Goal: Information Seeking & Learning: Learn about a topic

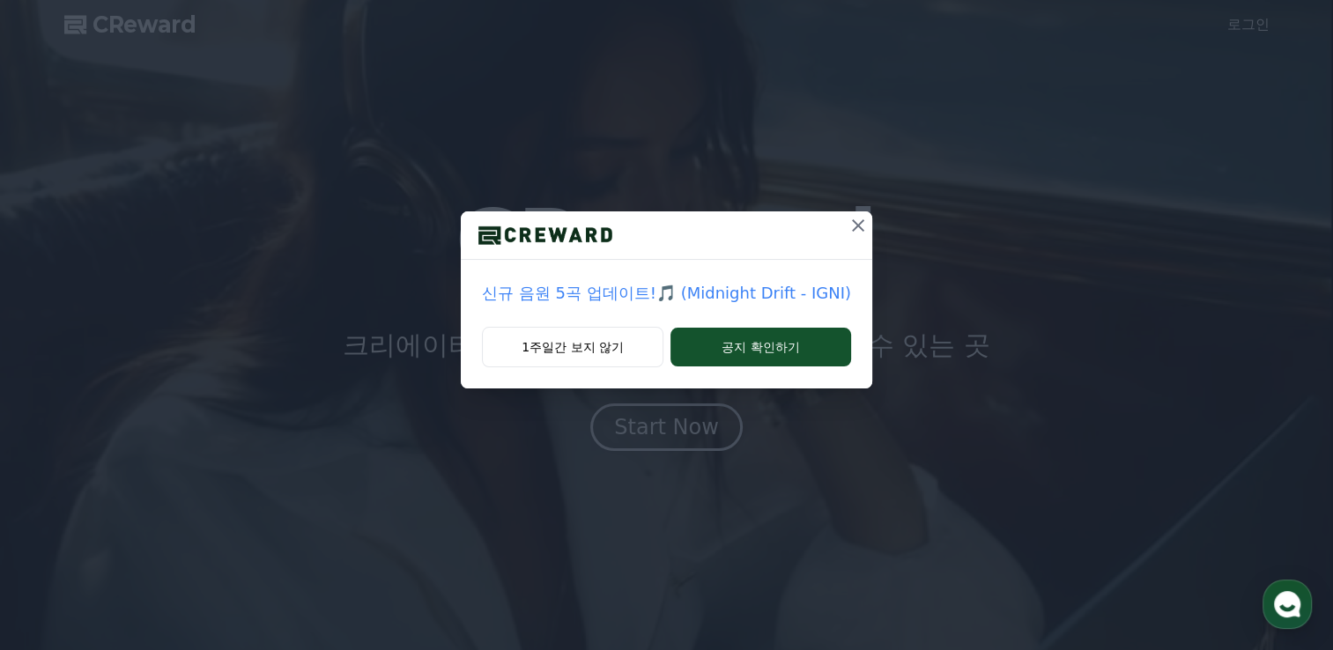
click at [788, 319] on div "신규 음원 5곡 업데이트!🎵 (Midnight Drift - IGNI)" at bounding box center [666, 293] width 411 height 67
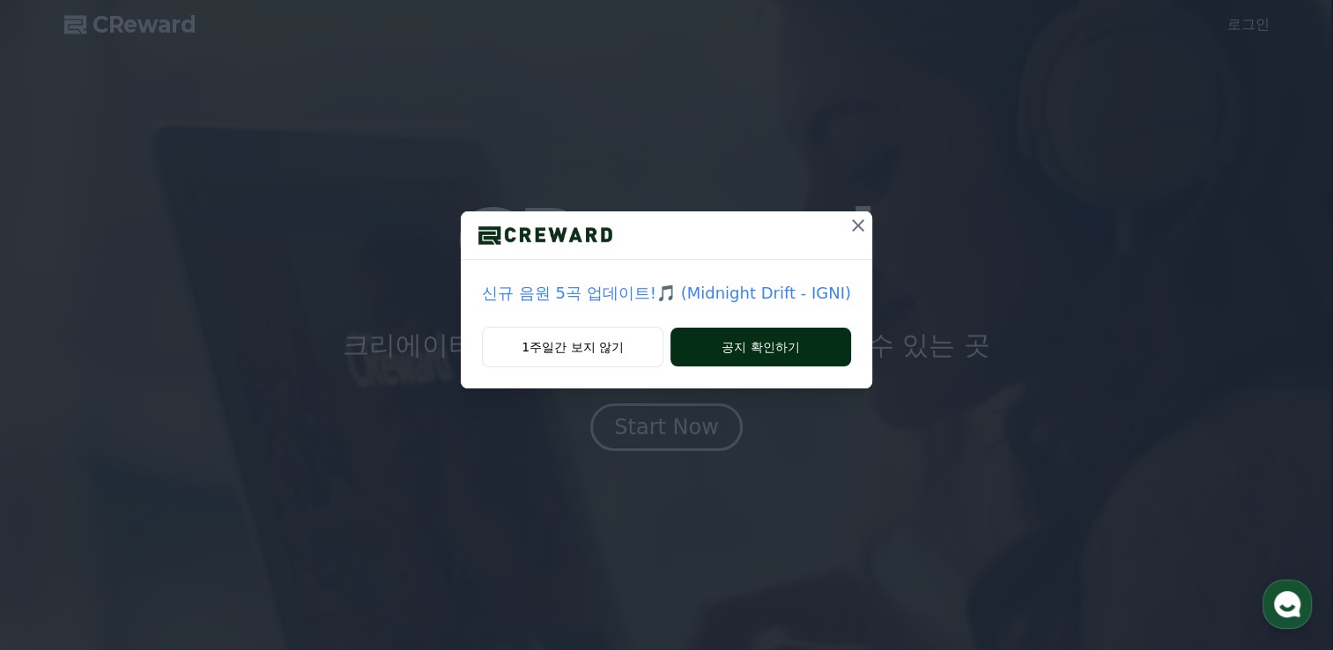
click at [782, 342] on button "공지 확인하기" at bounding box center [760, 347] width 181 height 39
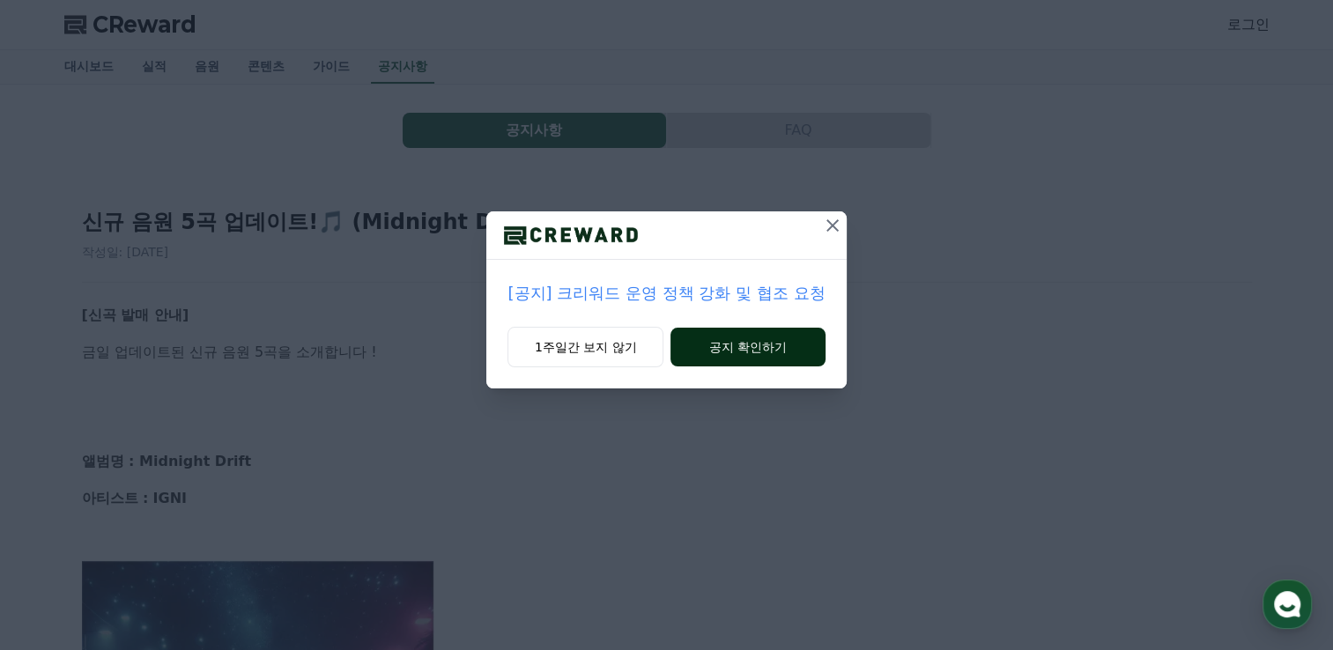
click at [799, 346] on button "공지 확인하기" at bounding box center [747, 347] width 154 height 39
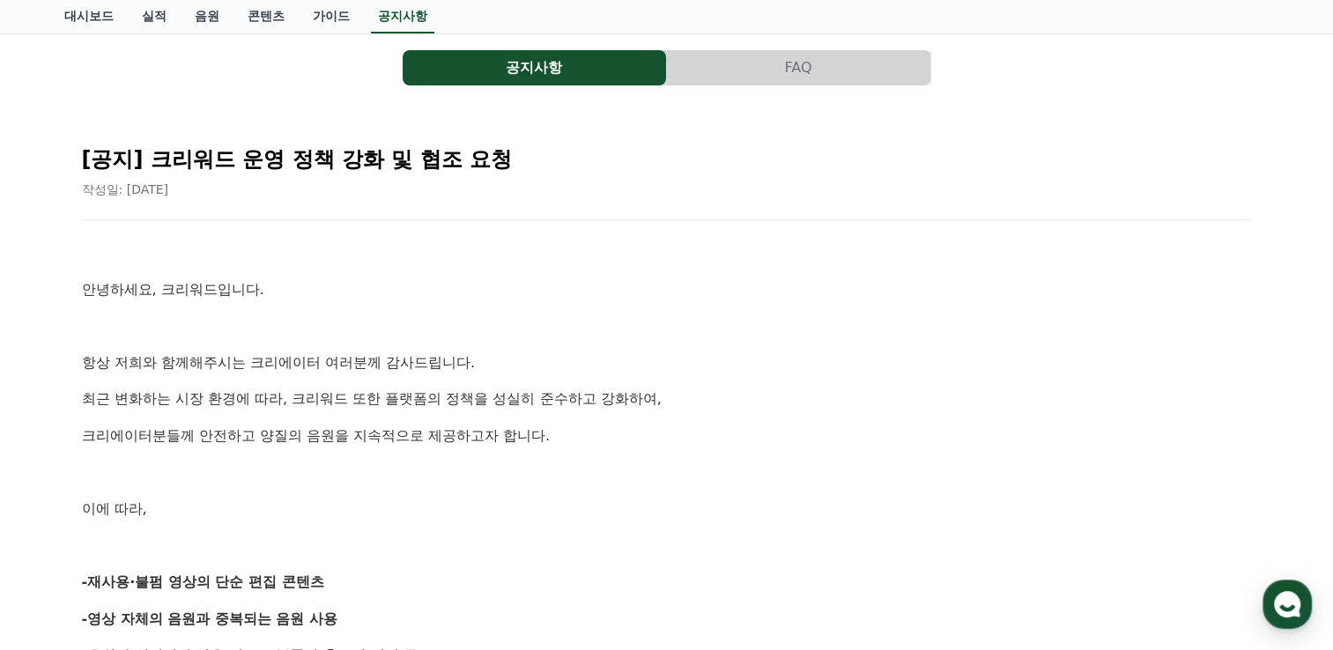
scroll to position [88, 0]
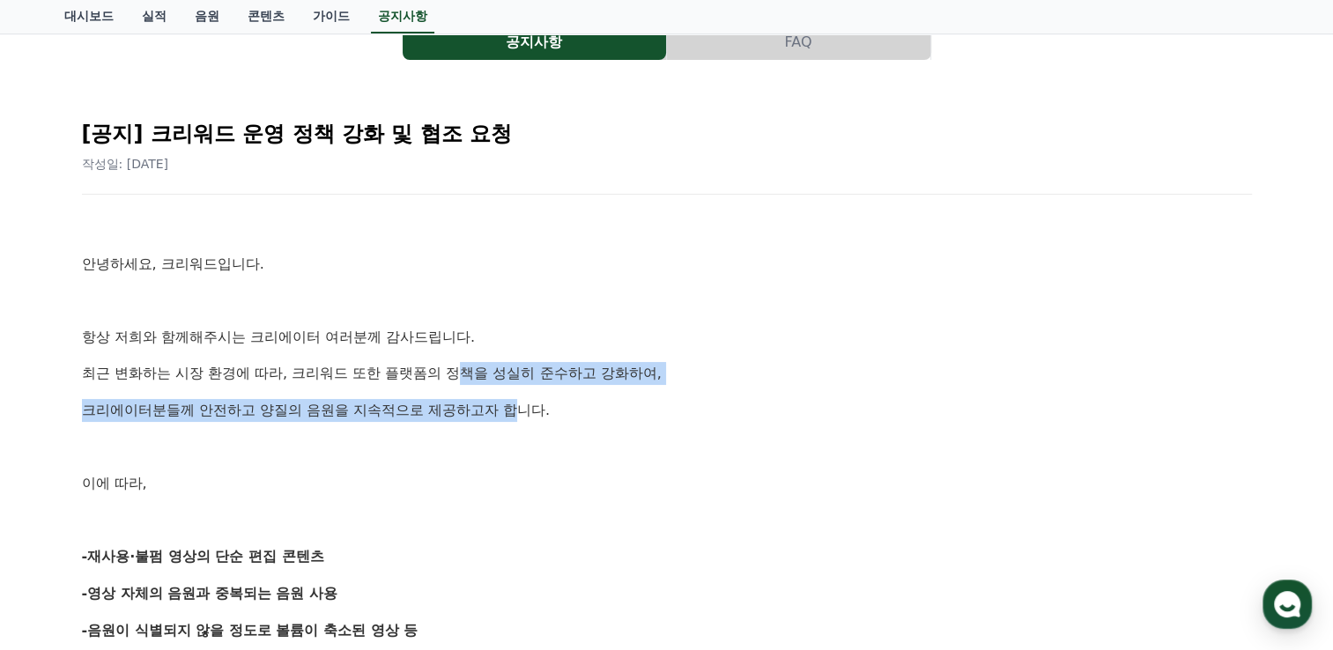
drag, startPoint x: 467, startPoint y: 379, endPoint x: 514, endPoint y: 402, distance: 52.0
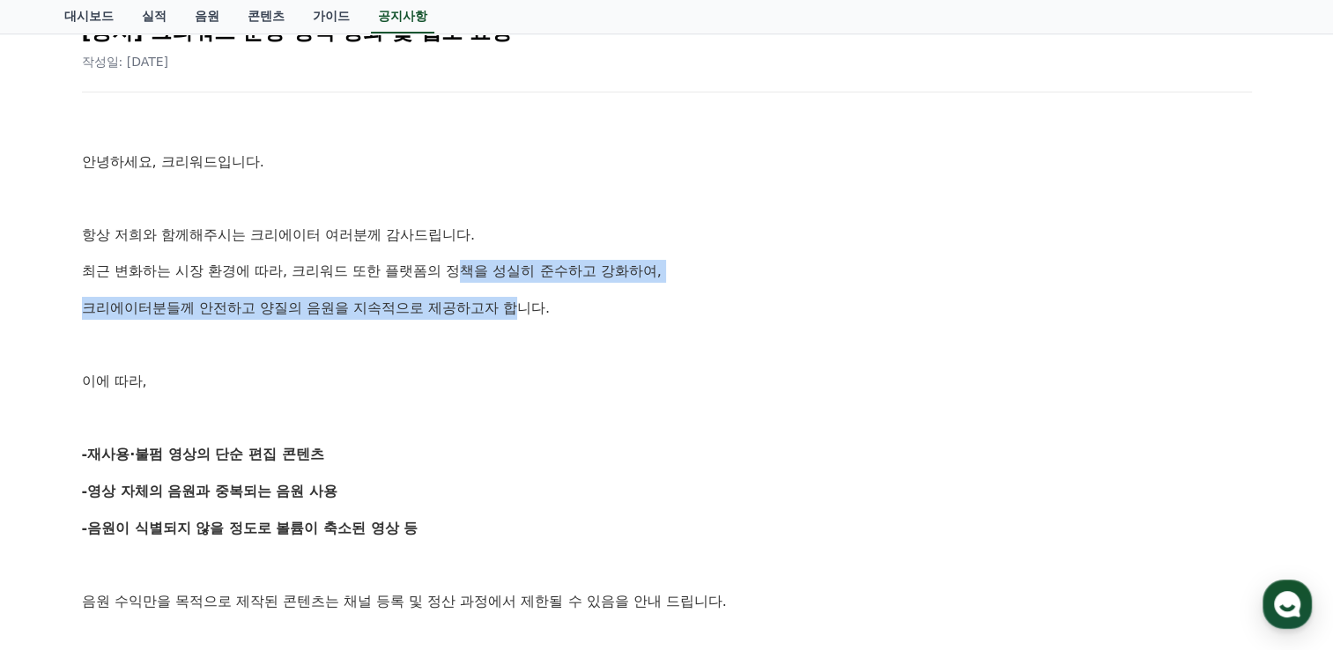
scroll to position [264, 0]
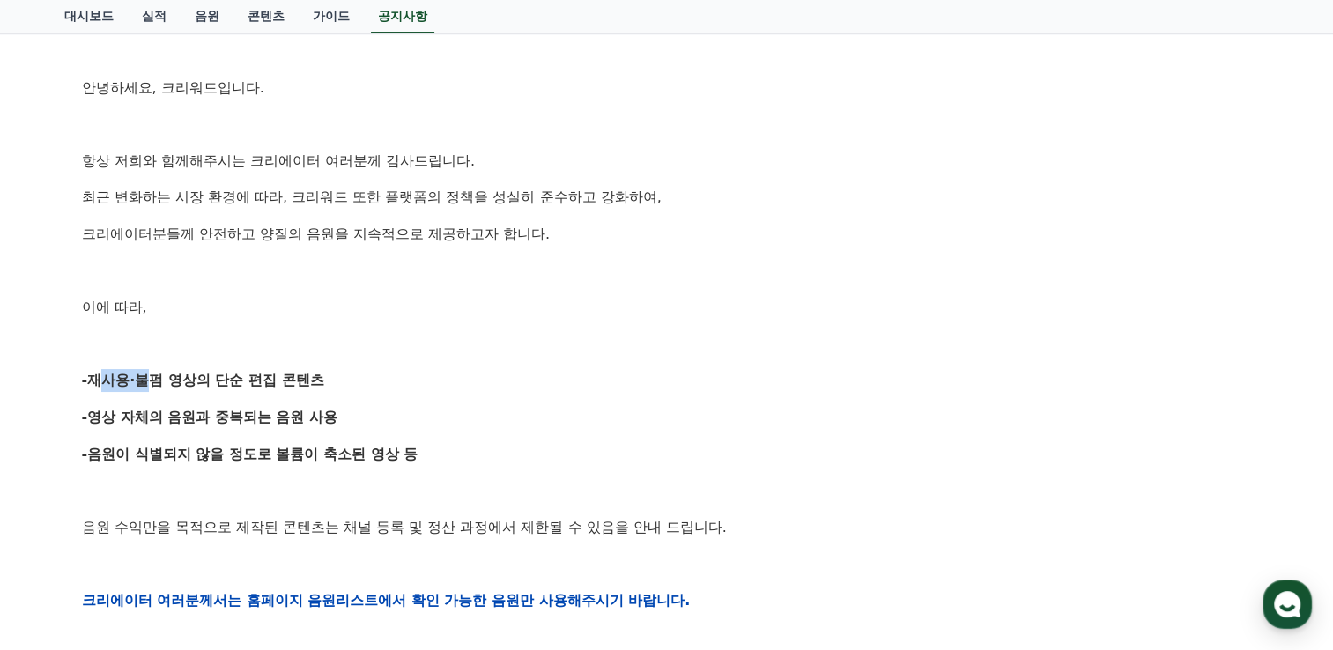
drag, startPoint x: 86, startPoint y: 383, endPoint x: 144, endPoint y: 377, distance: 58.5
click at [144, 377] on strong "-재사용·불펌 영상의 단순 편집 콘텐츠" at bounding box center [203, 380] width 242 height 17
drag, startPoint x: 144, startPoint y: 377, endPoint x: 208, endPoint y: 375, distance: 63.4
click at [208, 375] on strong "-재사용·불펌 영상의 단순 편집 콘텐츠" at bounding box center [203, 380] width 242 height 17
drag, startPoint x: 152, startPoint y: 377, endPoint x: 326, endPoint y: 370, distance: 173.7
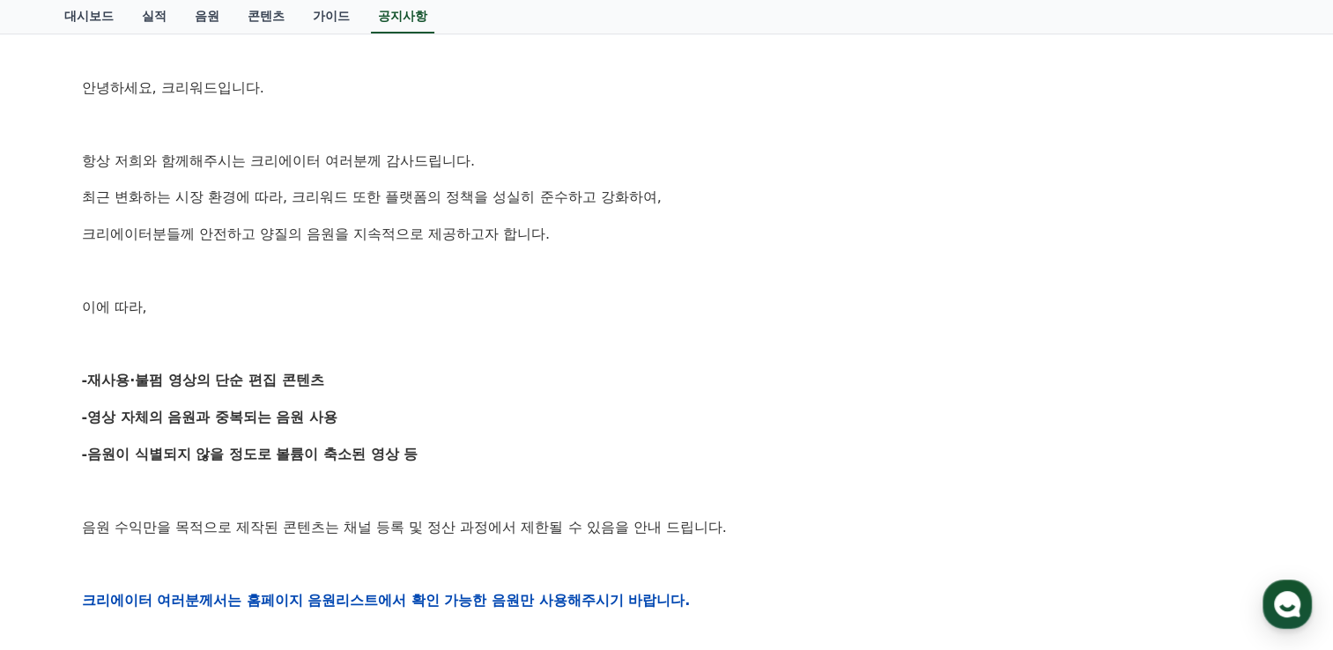
click at [326, 370] on p "-재사용·불펌 영상의 단순 편집 콘텐츠" at bounding box center [667, 380] width 1170 height 23
drag, startPoint x: 326, startPoint y: 370, endPoint x: 268, endPoint y: 408, distance: 69.4
click at [268, 409] on strong "-영상 자체의 음원과 중복되는 음원 사용" at bounding box center [210, 417] width 256 height 17
drag, startPoint x: 101, startPoint y: 422, endPoint x: 201, endPoint y: 417, distance: 99.7
click at [201, 417] on strong "-영상 자체의 음원과 중복되는 음원 사용" at bounding box center [210, 417] width 256 height 17
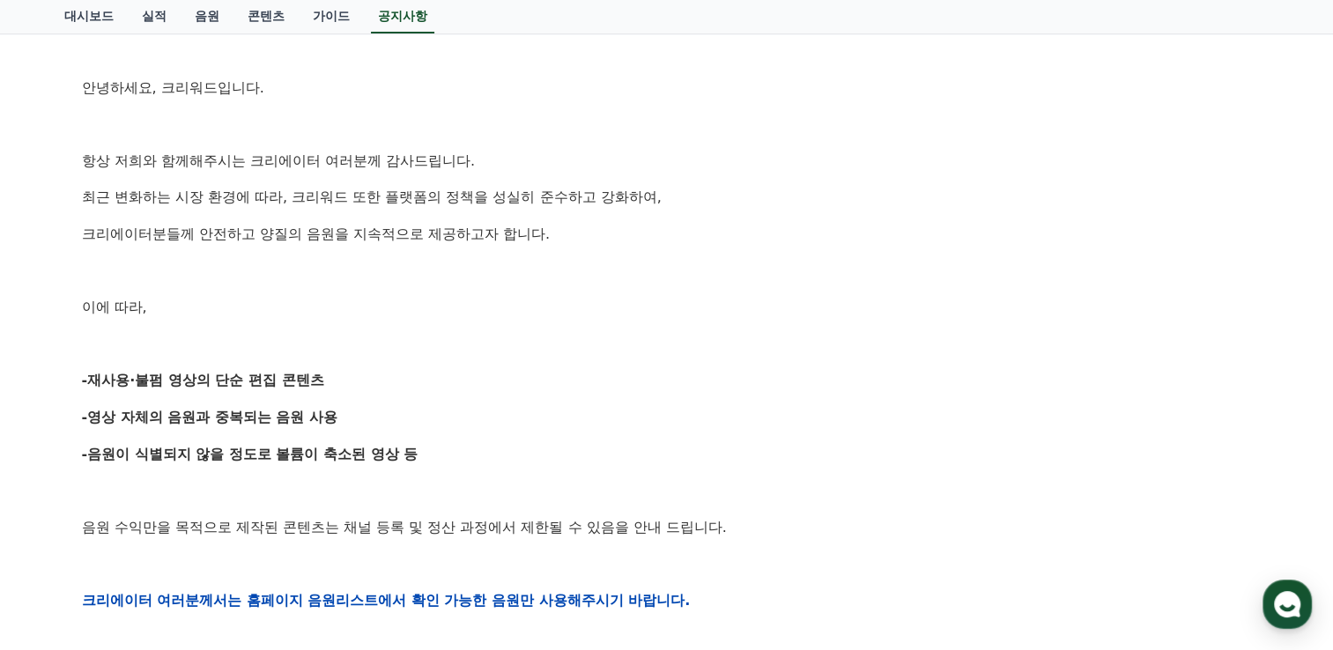
drag, startPoint x: 201, startPoint y: 417, endPoint x: 307, endPoint y: 418, distance: 105.7
click at [307, 418] on strong "-영상 자체의 음원과 중복되는 음원 사용" at bounding box center [210, 417] width 256 height 17
drag, startPoint x: 216, startPoint y: 417, endPoint x: 351, endPoint y: 411, distance: 135.8
click at [351, 411] on p "-영상 자체의 음원과 중복되는 음원 사용" at bounding box center [667, 417] width 1170 height 23
drag, startPoint x: 351, startPoint y: 411, endPoint x: 173, endPoint y: 453, distance: 183.6
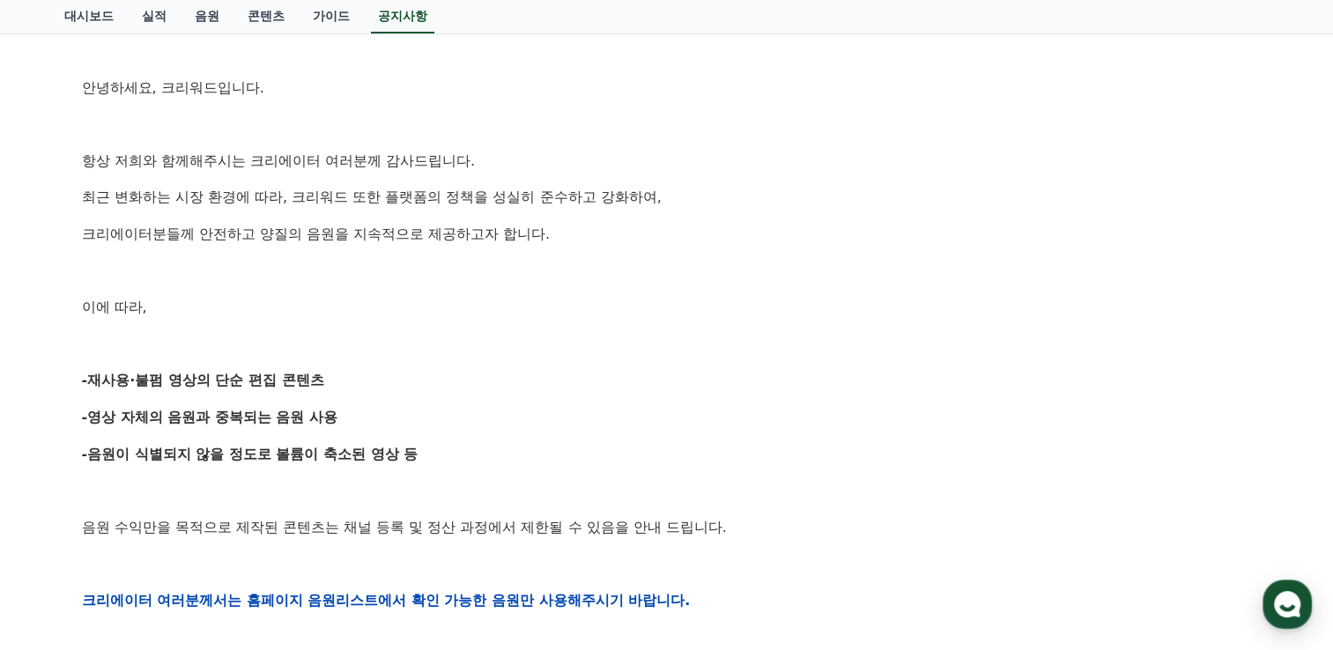
click at [173, 453] on strong "-음원이 식별되지 않을 정도로 볼륨이 축소된 영상 등" at bounding box center [250, 454] width 336 height 17
drag, startPoint x: 88, startPoint y: 450, endPoint x: 436, endPoint y: 440, distance: 348.1
click at [436, 440] on div "[공지] 크리워드 운영 정책 강화 및 협조 요청 작성일: 2025-09-15 안녕하세요, 크리워드입니다. 항상 저희와 함께해주시는 크리에이터 …" at bounding box center [666, 571] width 1191 height 1305
drag, startPoint x: 436, startPoint y: 440, endPoint x: 275, endPoint y: 474, distance: 164.8
click at [275, 474] on div "안녕하세요, 크리워드입니다. 항상 저희와 함께해주시는 크리에이터 여러분께 감사드립니다. 최근 변화하는 시장 환경에 따라, 크리워드 또한 플랫폼…" at bounding box center [667, 600] width 1170 height 1121
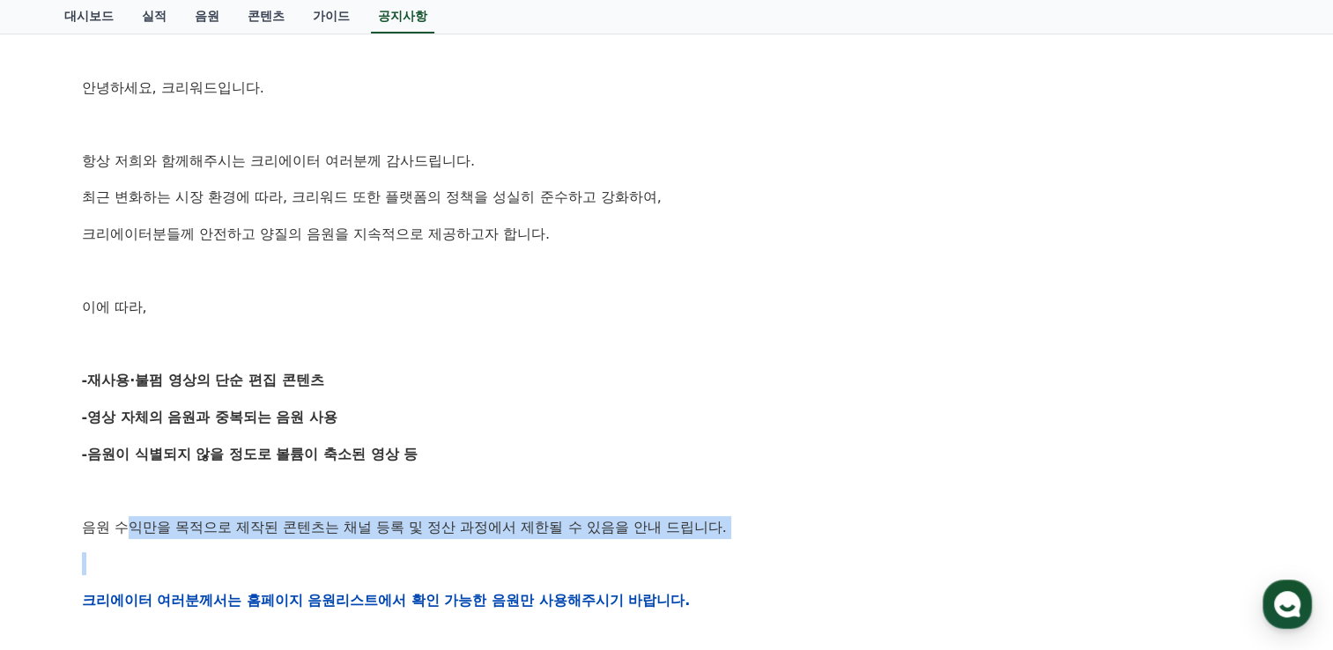
drag, startPoint x: 134, startPoint y: 536, endPoint x: 673, endPoint y: 544, distance: 539.2
click at [673, 544] on div "안녕하세요, 크리워드입니다. 항상 저희와 함께해주시는 크리에이터 여러분께 감사드립니다. 최근 변화하는 시장 환경에 따라, 크리워드 또한 플랫폼…" at bounding box center [667, 600] width 1170 height 1121
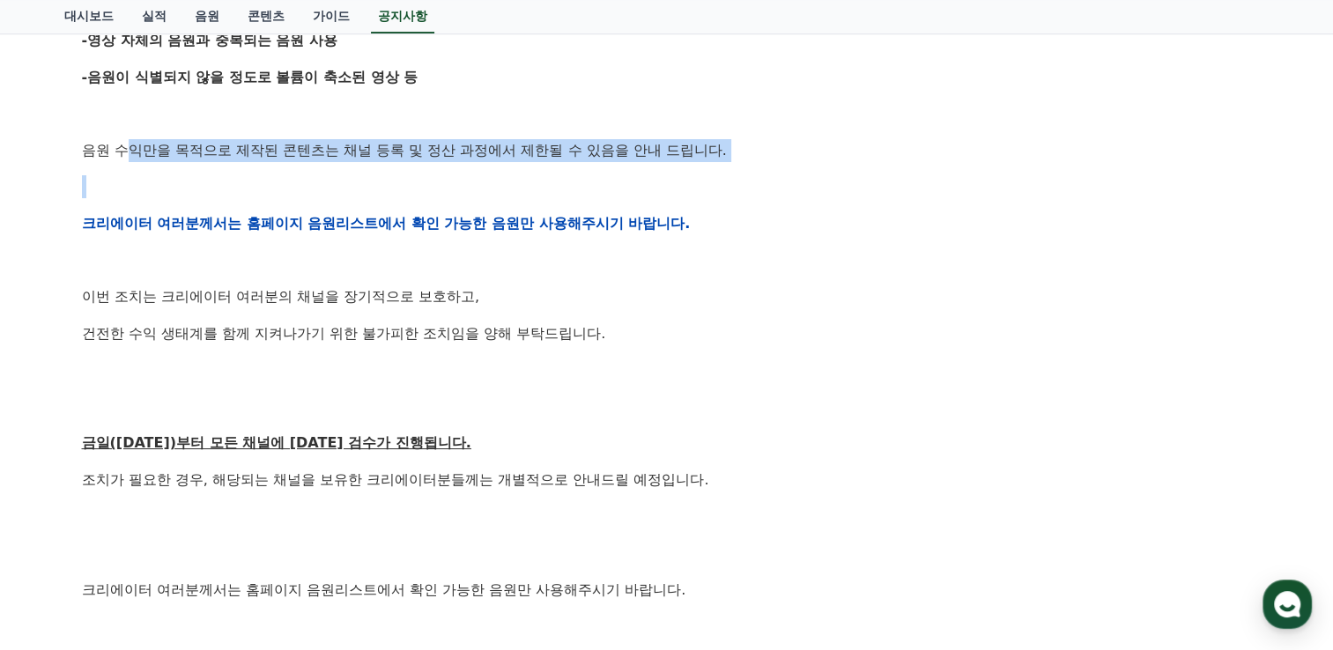
scroll to position [550, 0]
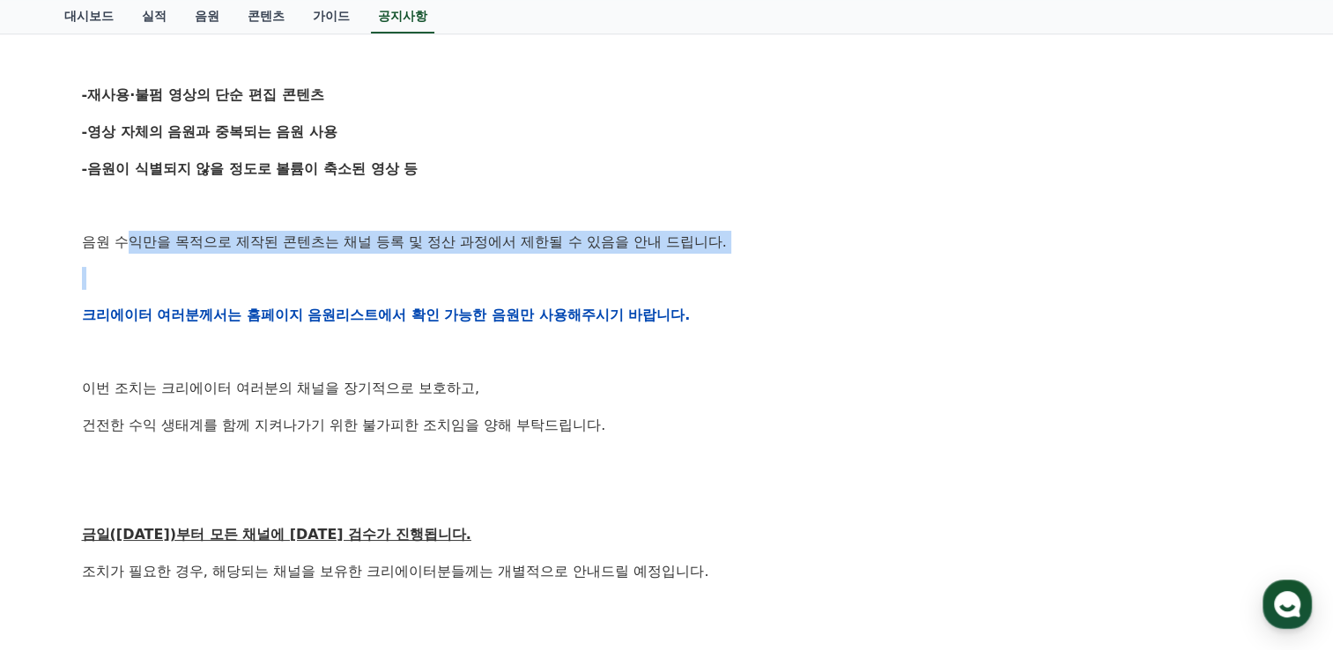
click at [577, 268] on p at bounding box center [667, 278] width 1170 height 23
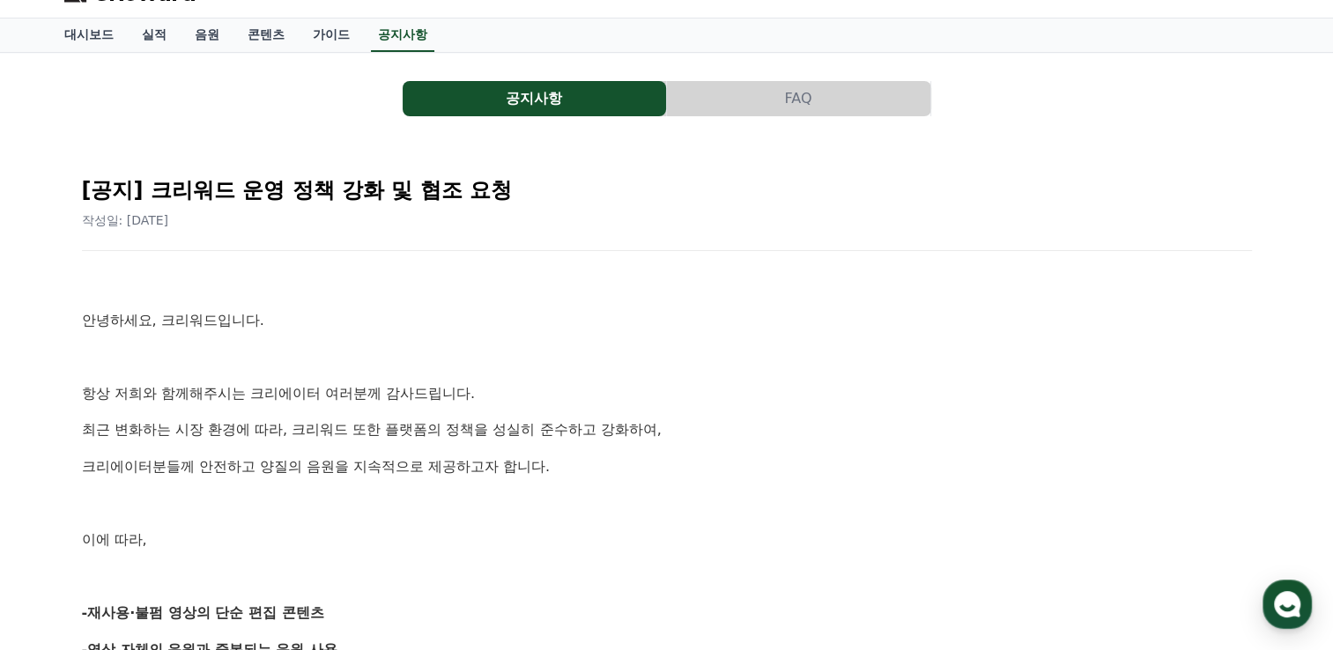
scroll to position [0, 0]
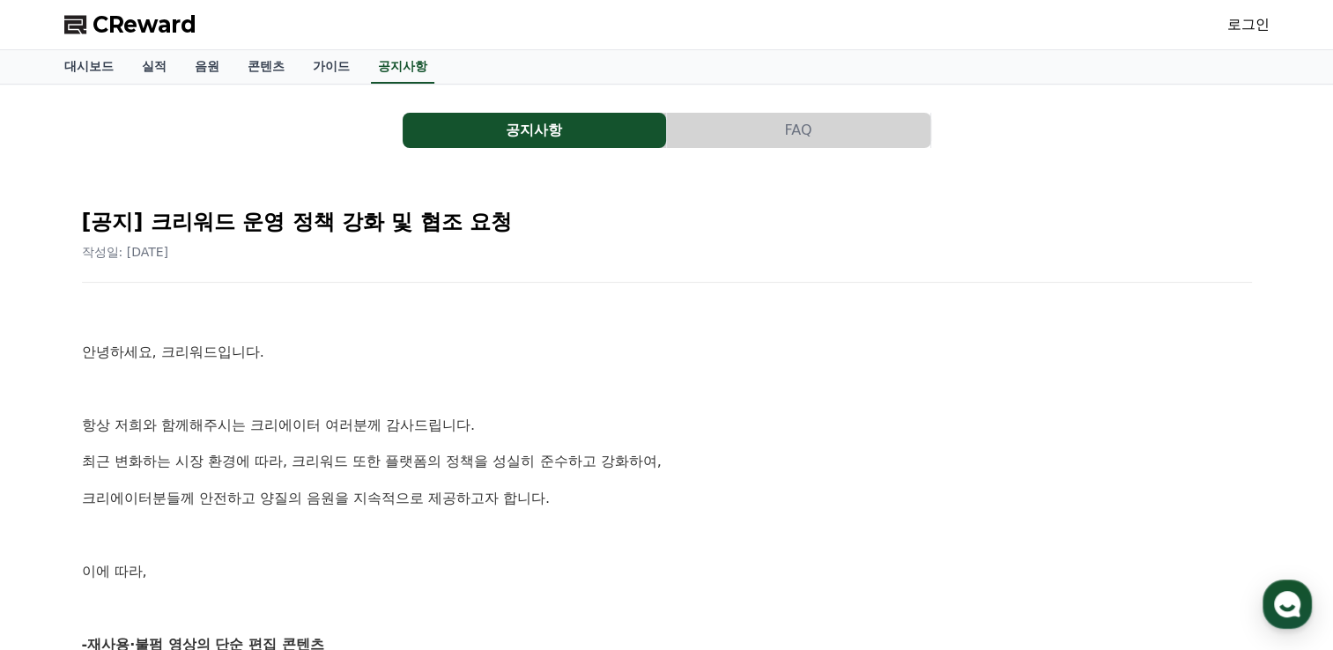
click at [822, 126] on button "FAQ" at bounding box center [798, 130] width 263 height 35
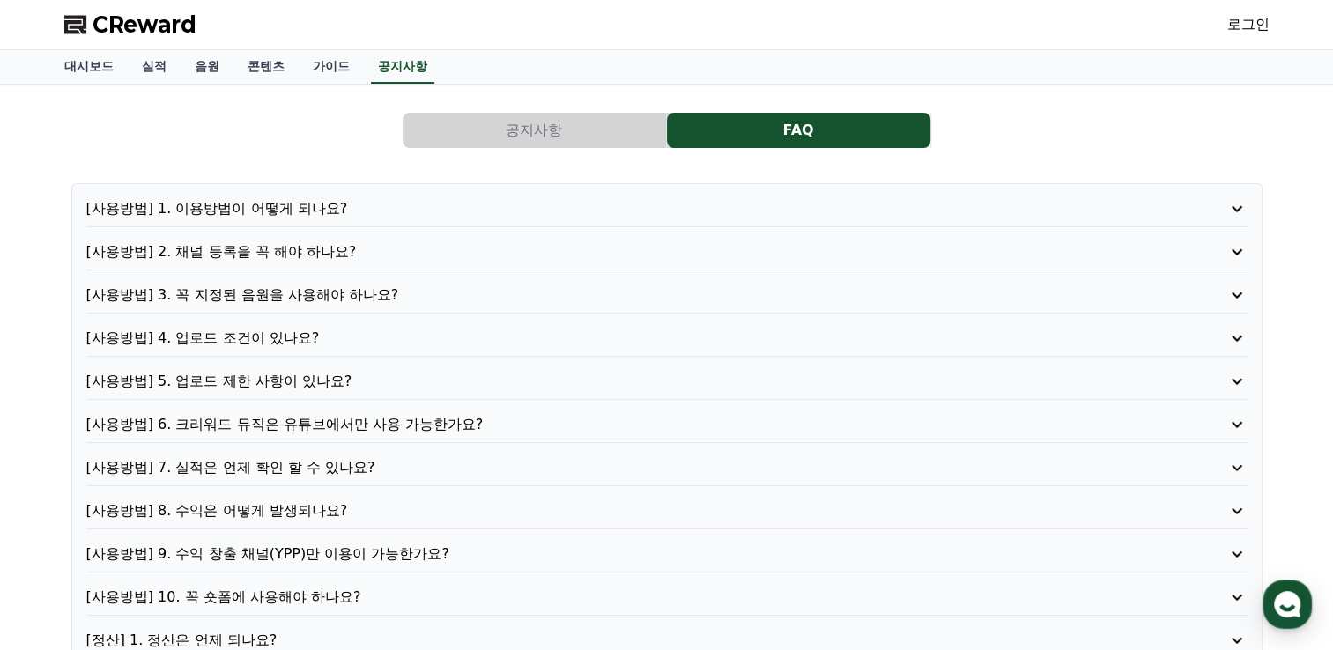
click at [590, 137] on button "공지사항" at bounding box center [534, 130] width 263 height 35
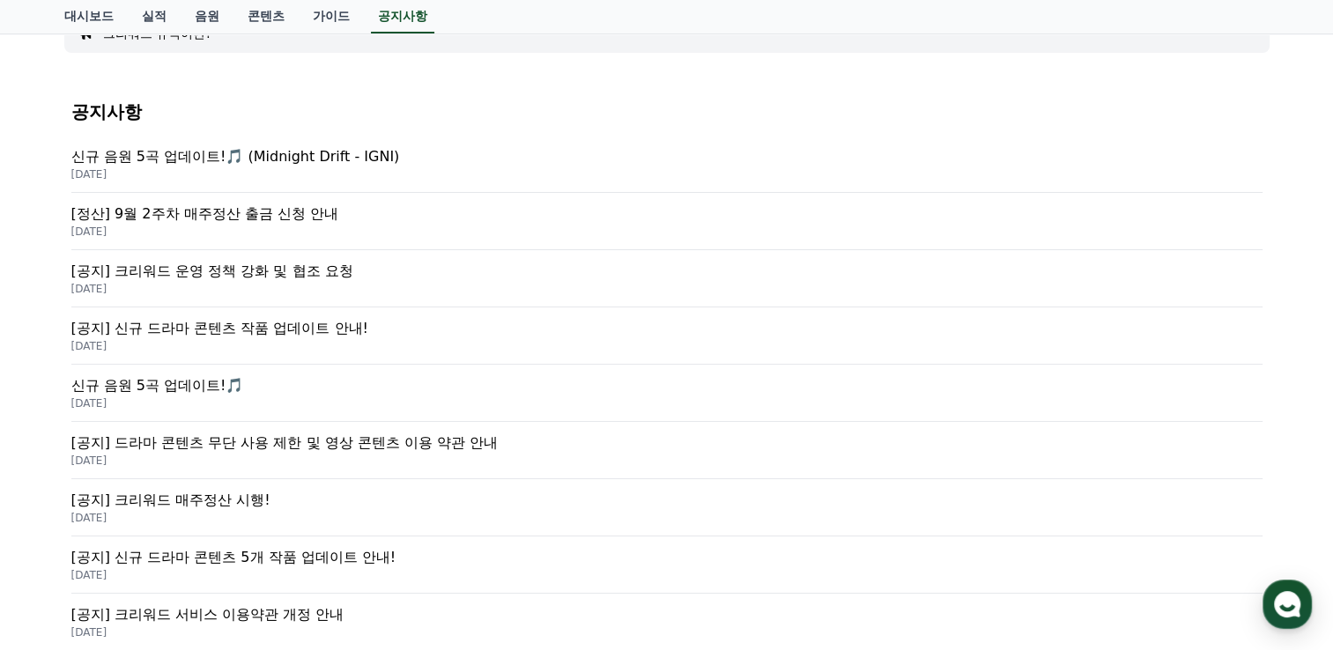
scroll to position [88, 0]
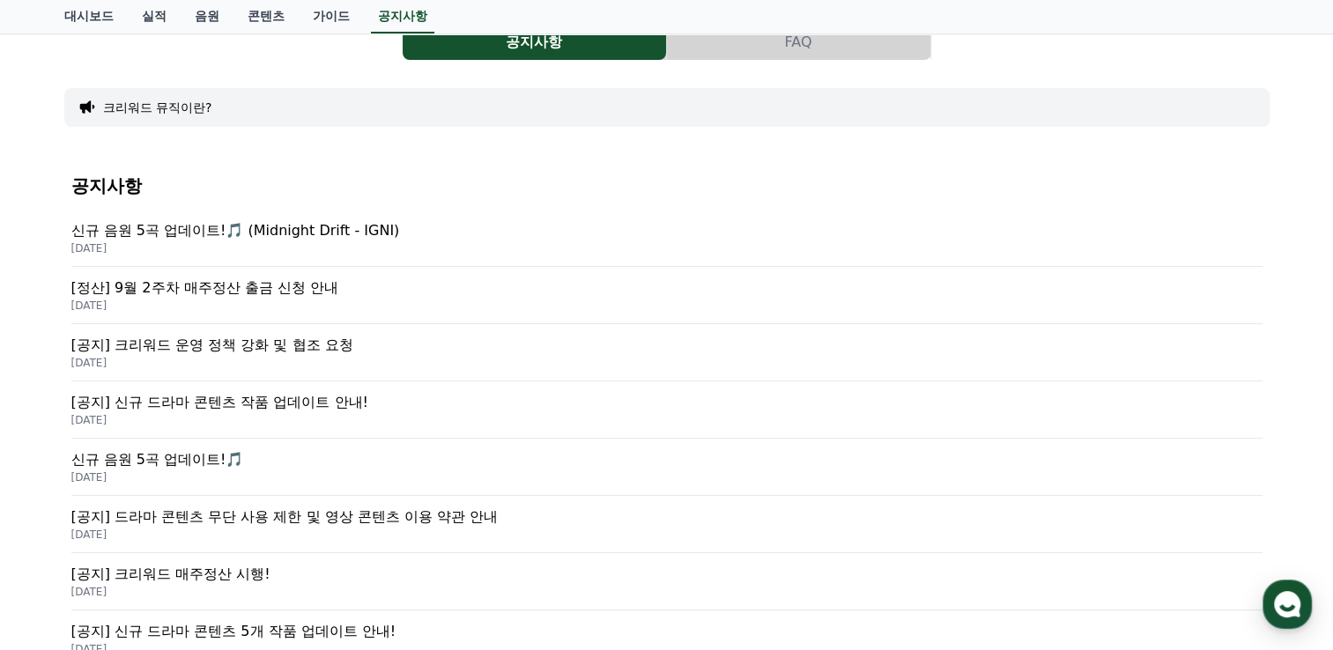
click at [192, 351] on p "[공지] 크리워드 운영 정책 강화 및 협조 요청" at bounding box center [666, 345] width 1191 height 21
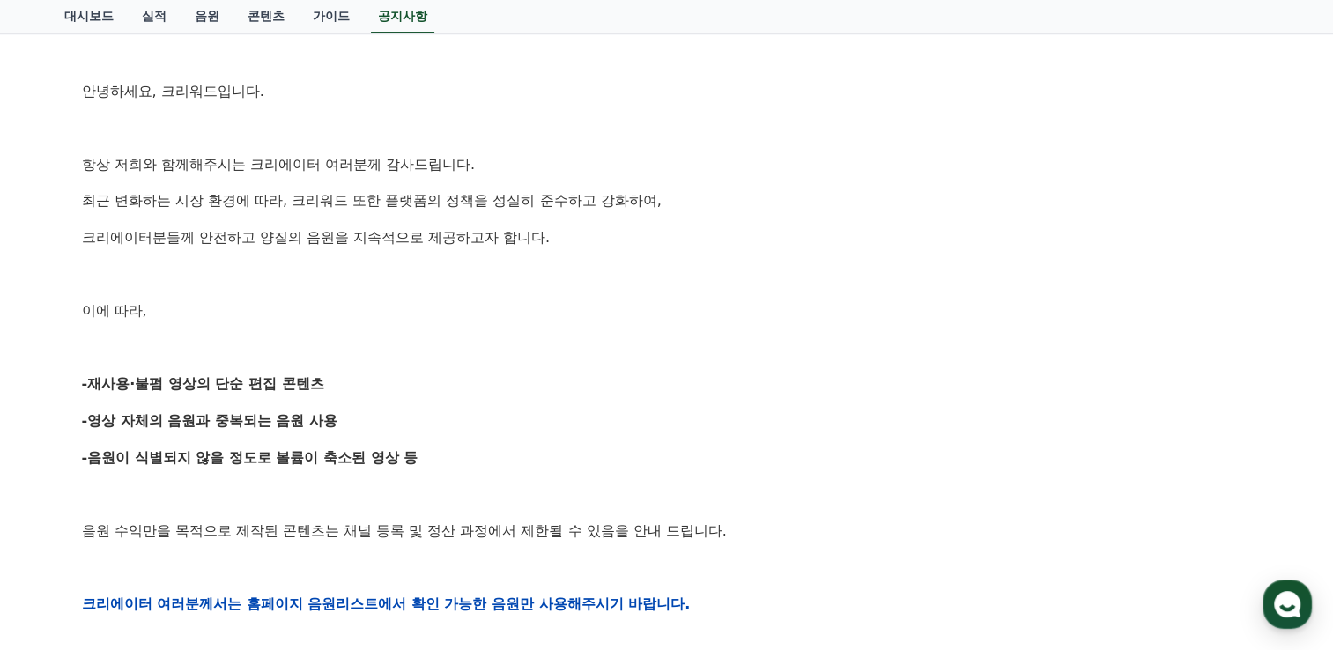
scroll to position [264, 0]
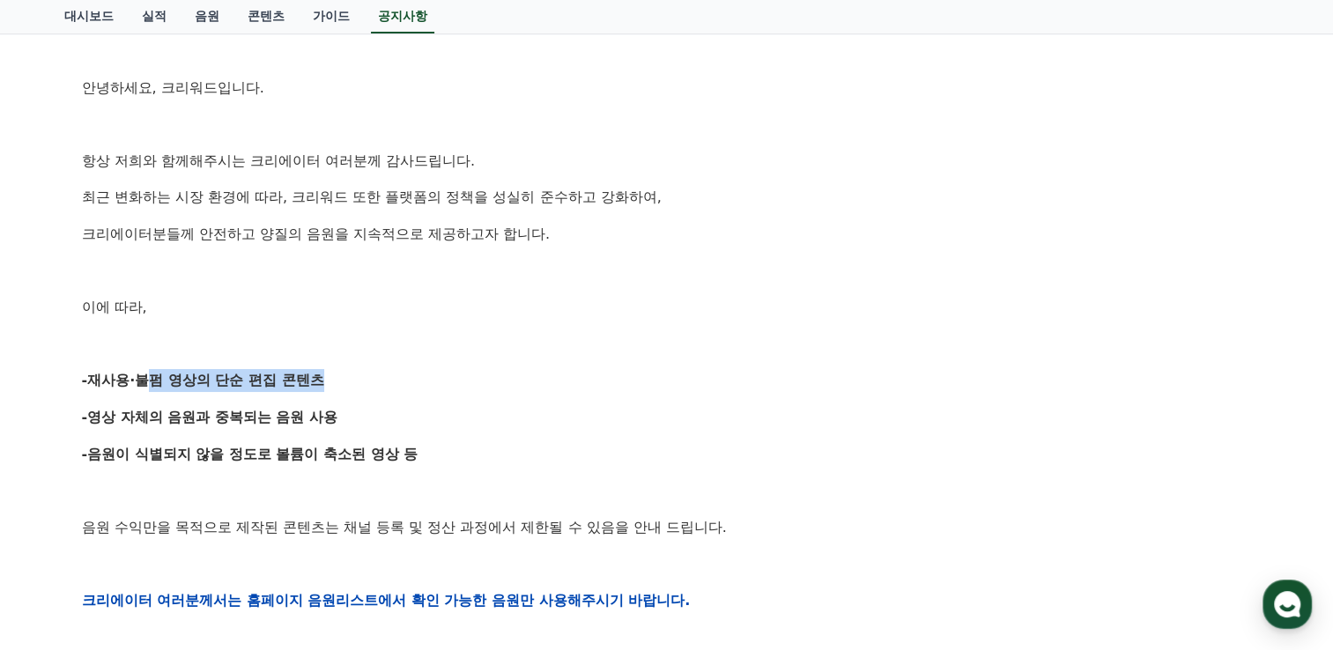
drag, startPoint x: 162, startPoint y: 375, endPoint x: 310, endPoint y: 386, distance: 148.4
click at [310, 386] on strong "-재사용·불펌 영상의 단순 편집 콘텐츠" at bounding box center [203, 380] width 242 height 17
click at [317, 388] on strong "-재사용·불펌 영상의 단순 편집 콘텐츠" at bounding box center [203, 380] width 242 height 17
drag, startPoint x: 320, startPoint y: 378, endPoint x: 66, endPoint y: 387, distance: 253.8
click at [66, 387] on div "[공지] 크리워드 운영 정책 강화 및 협조 요청 작성일: 2025-09-15 안녕하세요, 크리워드입니다. 항상 저희와 함께해주시는 크리에이터 …" at bounding box center [666, 572] width 1205 height 1320
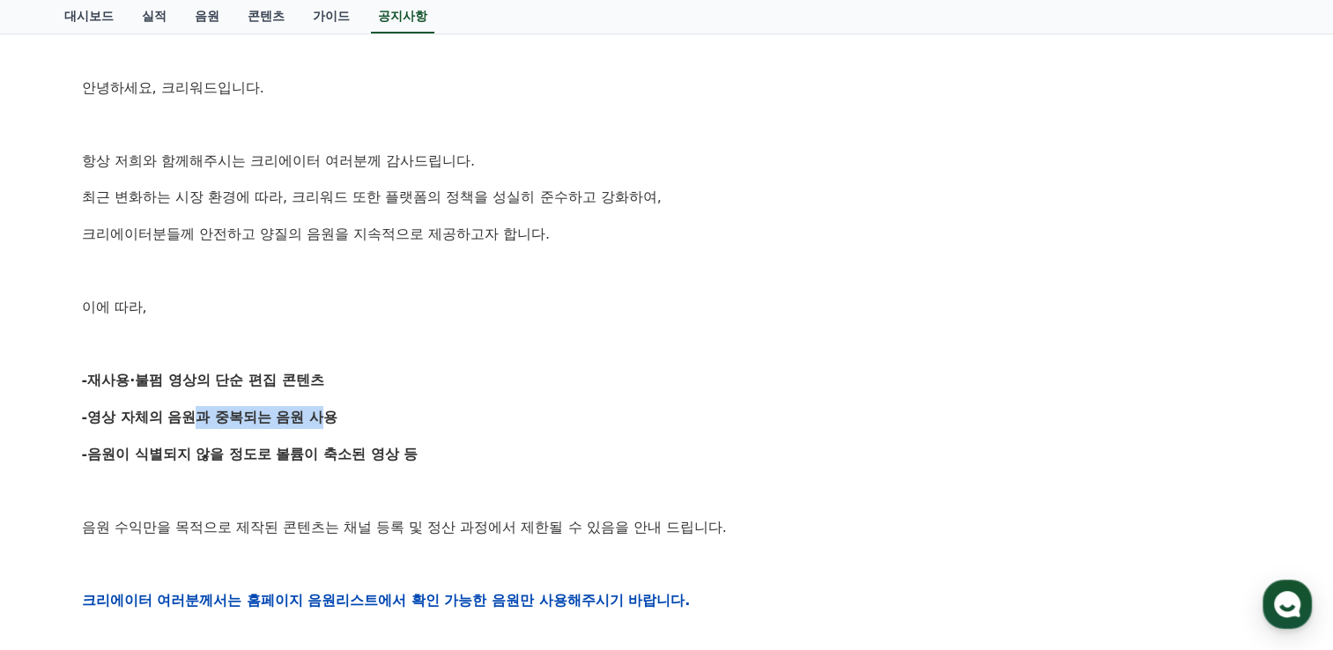
drag, startPoint x: 181, startPoint y: 422, endPoint x: 312, endPoint y: 403, distance: 131.7
click at [312, 403] on div "안녕하세요, 크리워드입니다. 항상 저희와 함께해주시는 크리에이터 여러분께 감사드립니다. 최근 변화하는 시장 환경에 따라, 크리워드 또한 플랫폼…" at bounding box center [667, 600] width 1170 height 1121
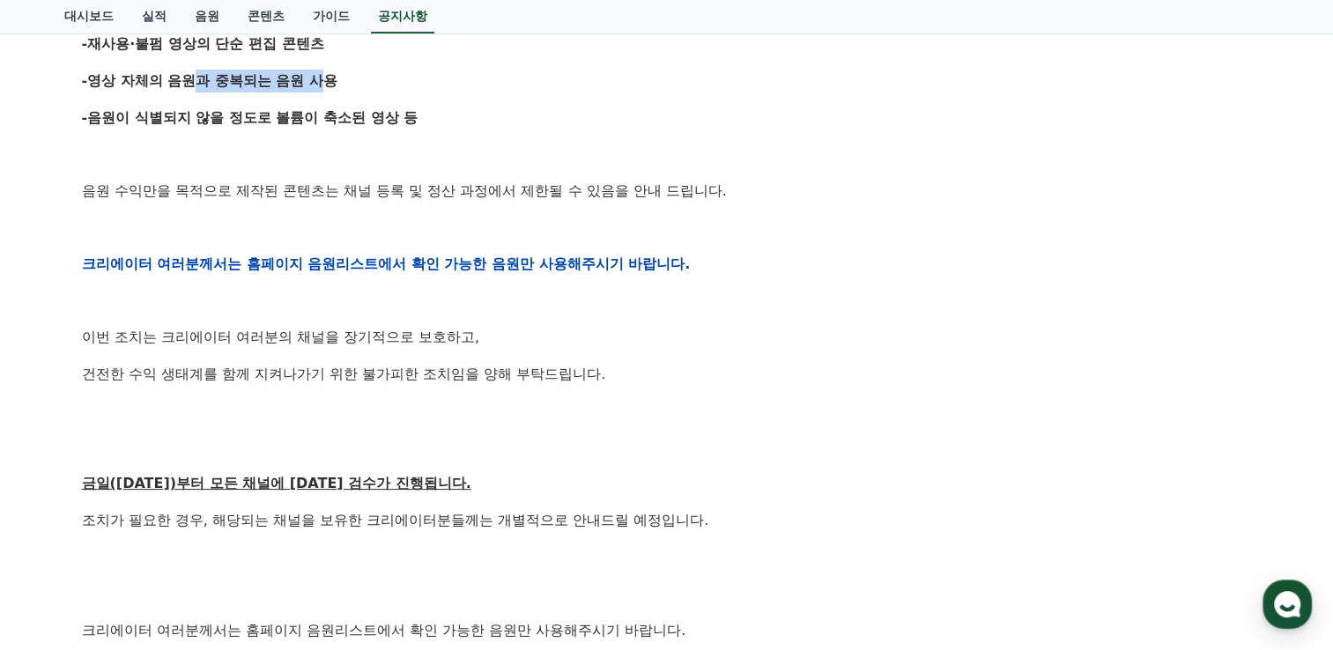
scroll to position [440, 0]
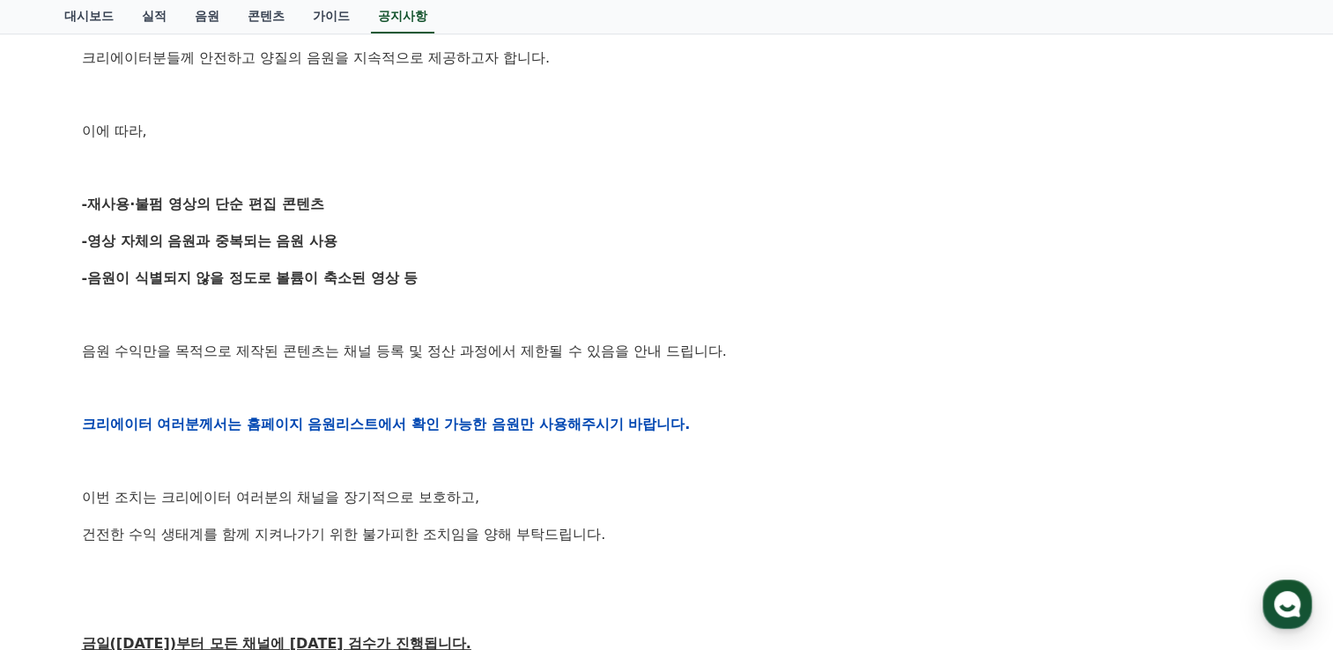
click at [802, 287] on div "안녕하세요, 크리워드입니다. 항상 저희와 함께해주시는 크리에이터 여러분께 감사드립니다. 최근 변화하는 시장 환경에 따라, 크리워드 또한 플랫폼…" at bounding box center [667, 423] width 1170 height 1121
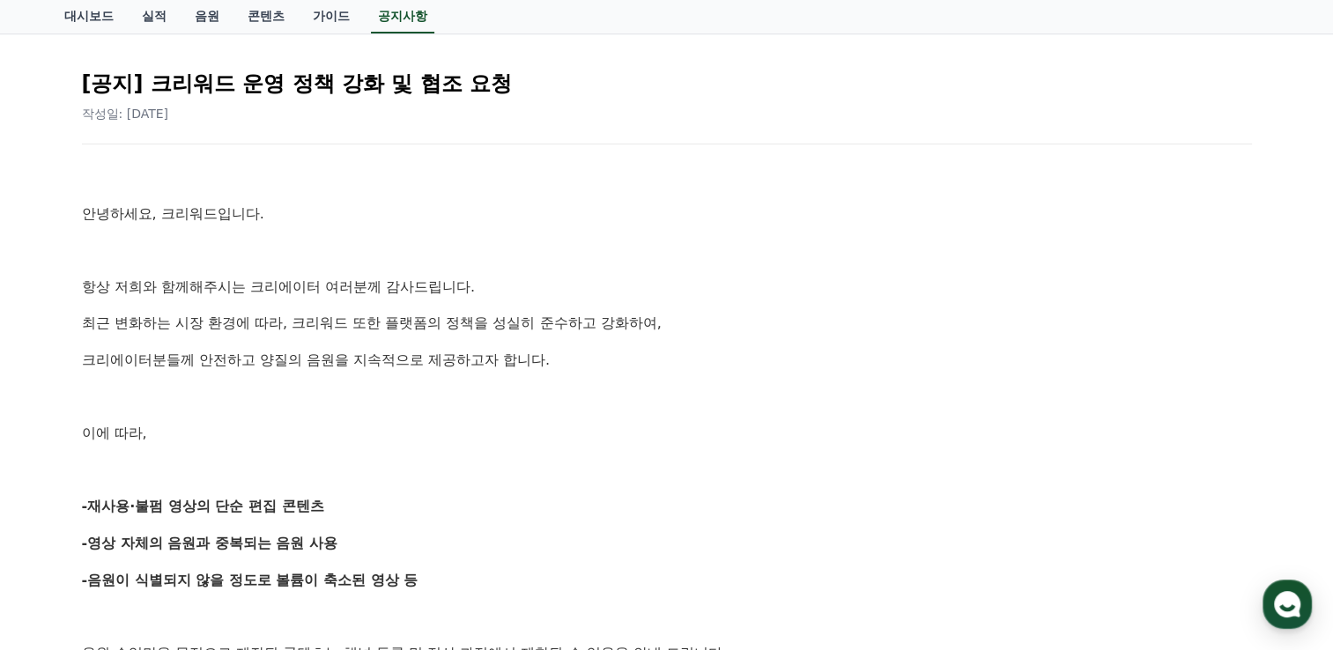
scroll to position [0, 0]
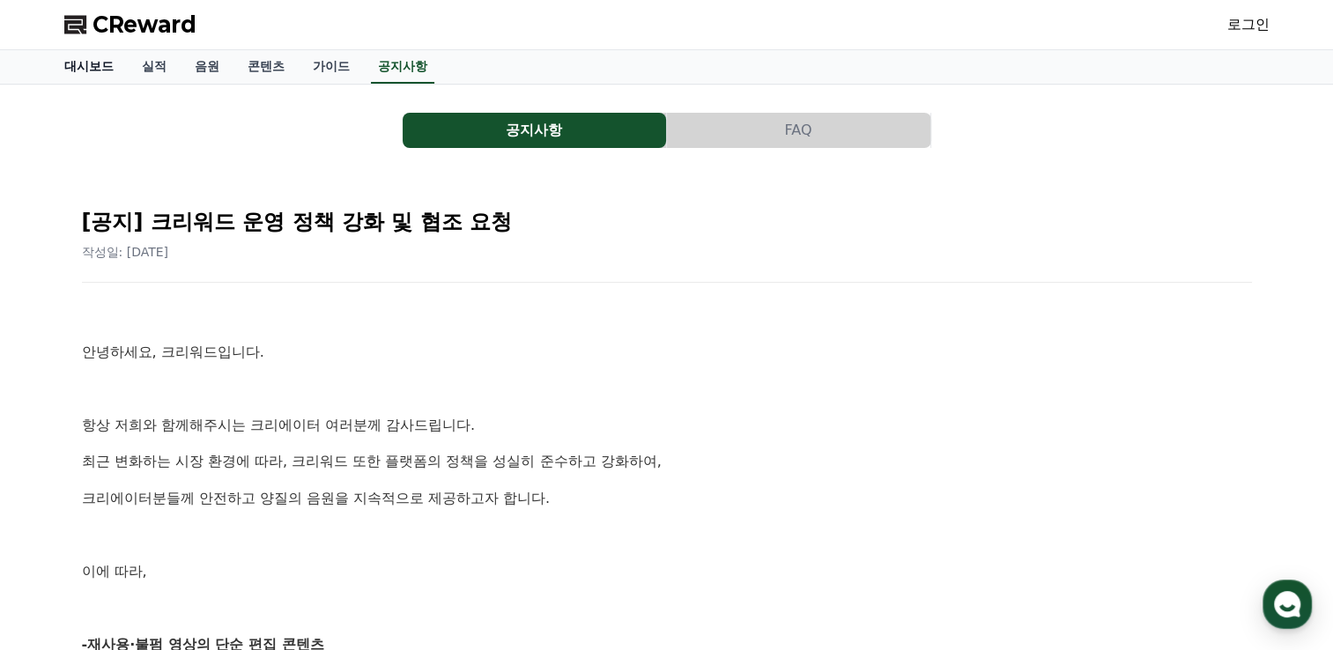
drag, startPoint x: 120, startPoint y: 49, endPoint x: 130, endPoint y: 26, distance: 25.2
click at [130, 26] on span "CReward" at bounding box center [144, 25] width 104 height 28
